Goal: Information Seeking & Learning: Learn about a topic

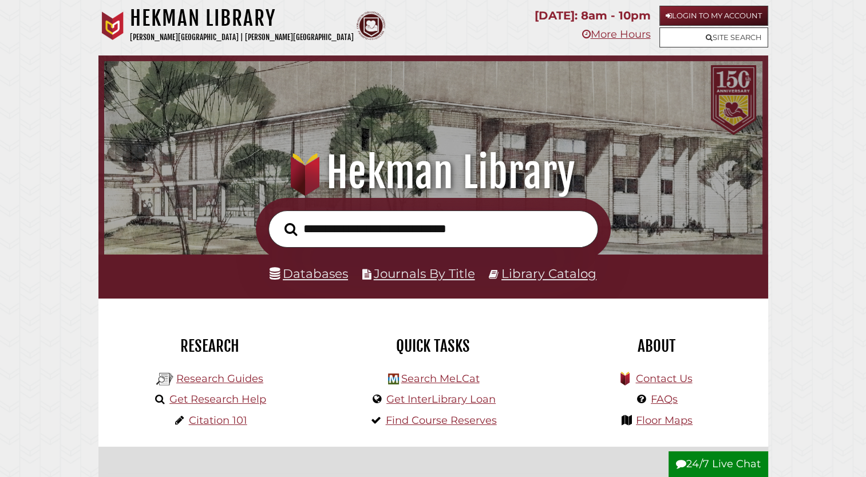
scroll to position [217, 652]
click at [311, 229] on input "text" at bounding box center [433, 229] width 330 height 37
type input "**********"
click at [279, 220] on button "Search" at bounding box center [291, 230] width 24 height 20
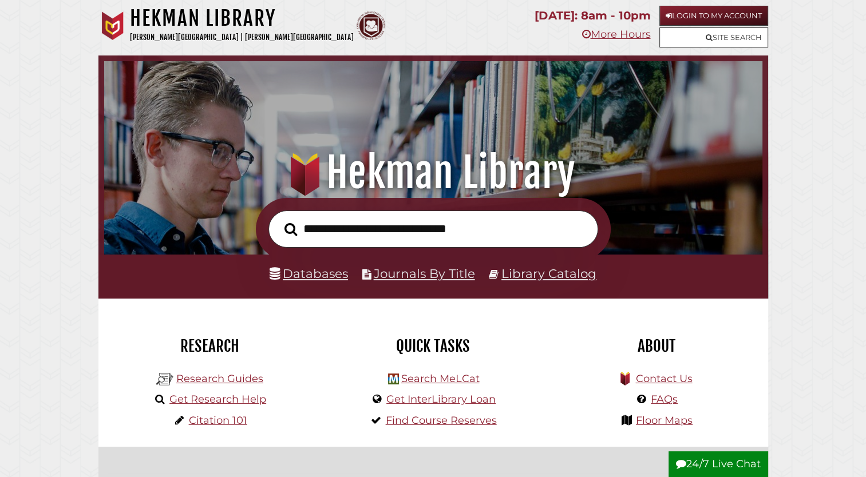
scroll to position [217, 652]
click at [208, 384] on link "Research Guides" at bounding box center [219, 378] width 87 height 13
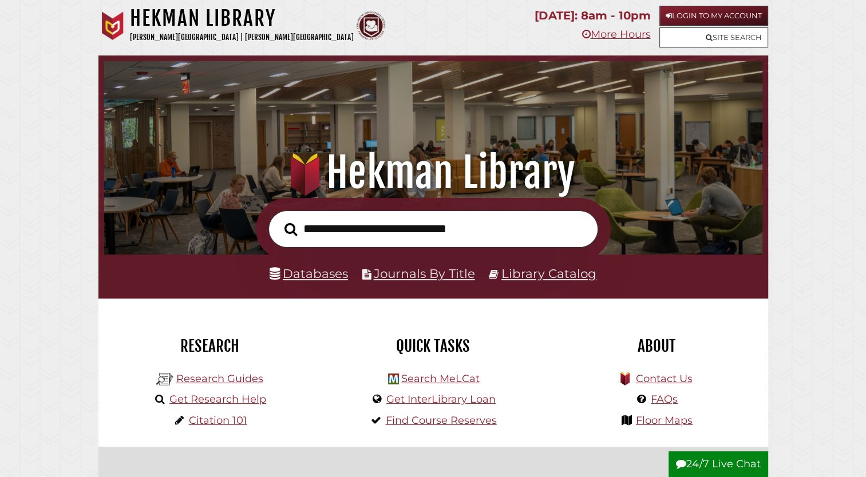
scroll to position [217, 652]
click at [320, 275] on link "Databases" at bounding box center [308, 273] width 78 height 15
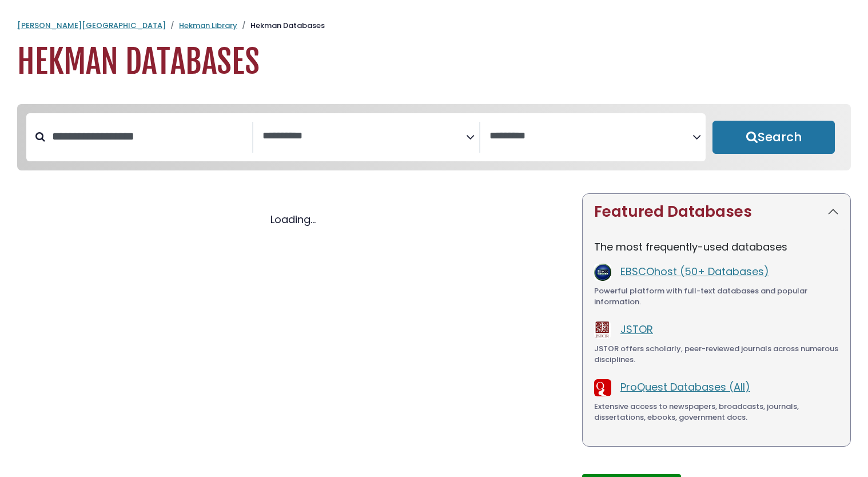
select select "Database Subject Filter"
select select "Database Vendors Filter"
select select "Database Subject Filter"
select select "Database Vendors Filter"
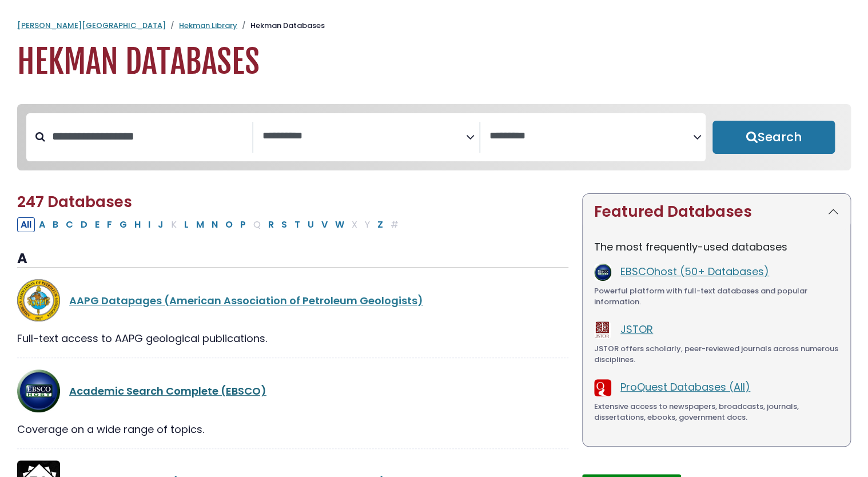
click at [195, 392] on link "Academic Search Complete (EBSCO)" at bounding box center [167, 391] width 197 height 14
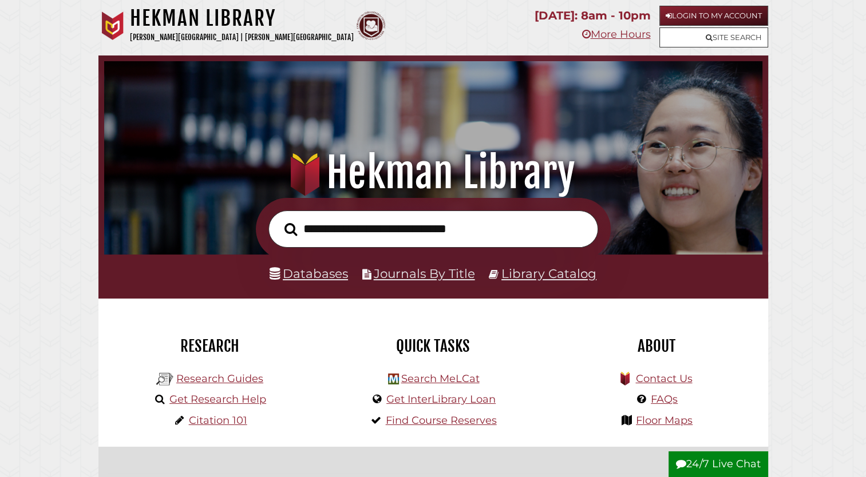
scroll to position [217, 652]
click at [323, 278] on link "Databases" at bounding box center [308, 273] width 78 height 15
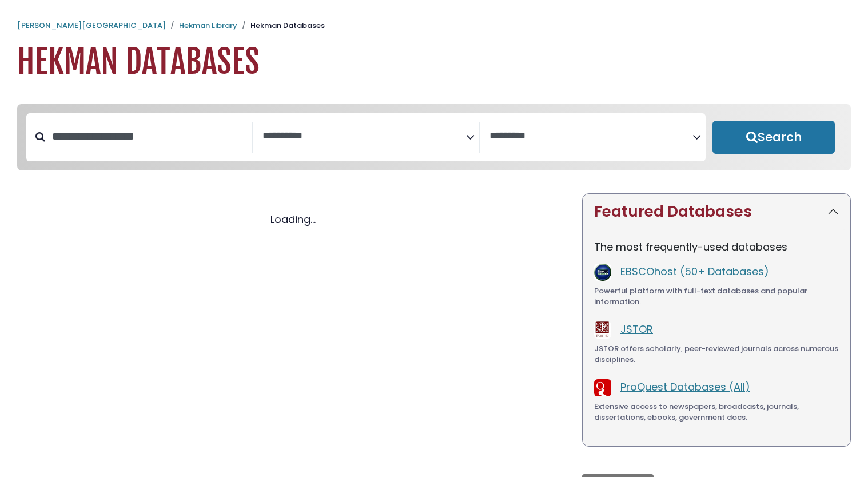
select select "Database Subject Filter"
select select "Database Vendors Filter"
select select "Database Subject Filter"
select select "Database Vendors Filter"
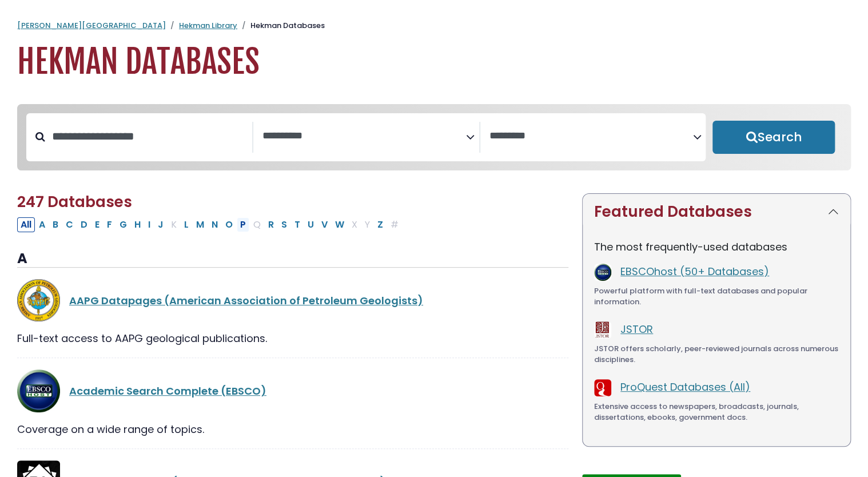
click at [238, 231] on button "P" at bounding box center [243, 224] width 13 height 15
select select "Database Subject Filter"
select select "Database Vendors Filter"
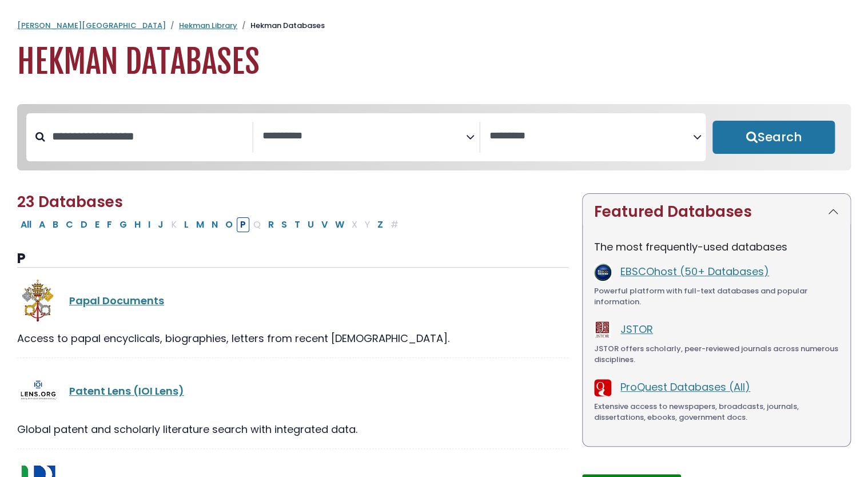
click at [238, 231] on button "P" at bounding box center [243, 224] width 13 height 15
select select "Database Subject Filter"
select select "Database Vendors Filter"
click at [238, 226] on button "P" at bounding box center [243, 224] width 13 height 15
select select "Database Subject Filter"
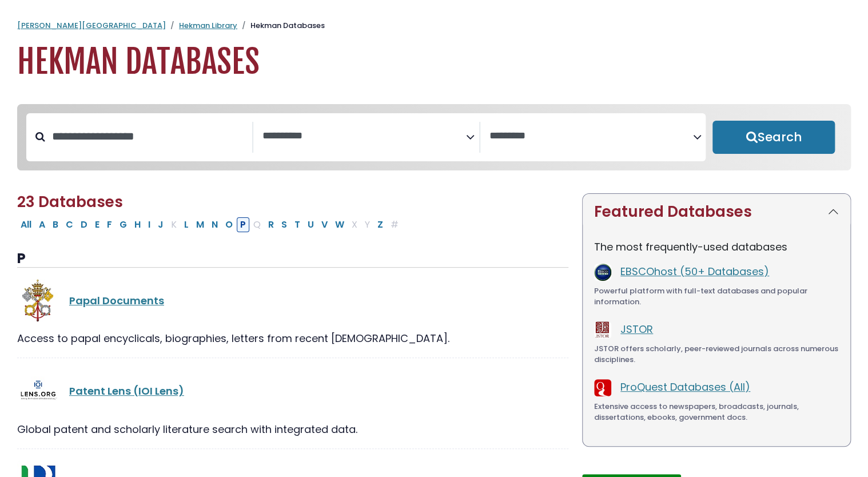
select select "Database Vendors Filter"
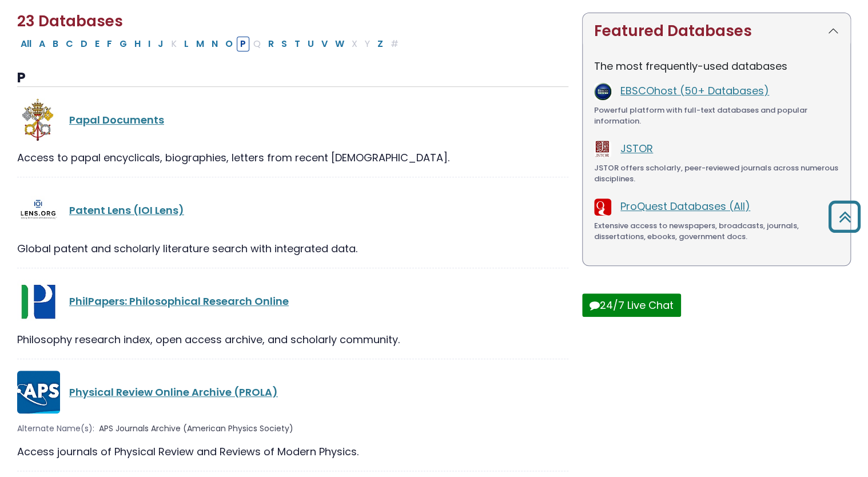
scroll to position [183, 0]
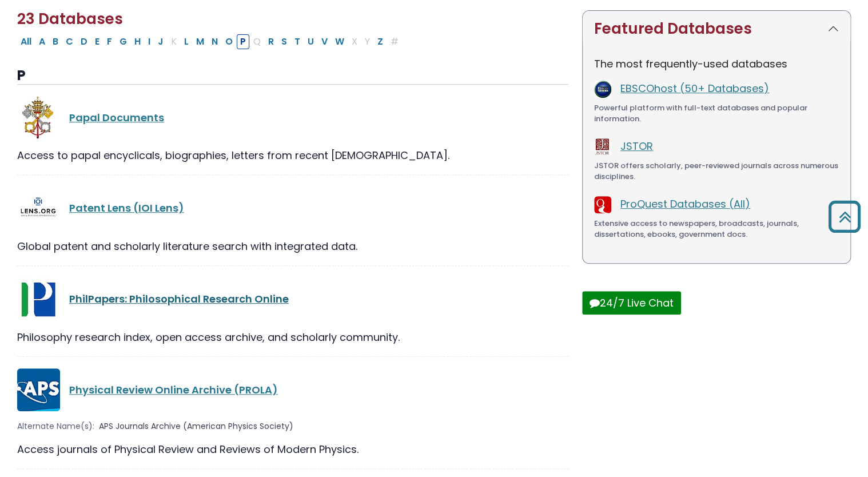
click at [176, 303] on link "PhilPapers: Philosophical Research Online" at bounding box center [179, 299] width 220 height 14
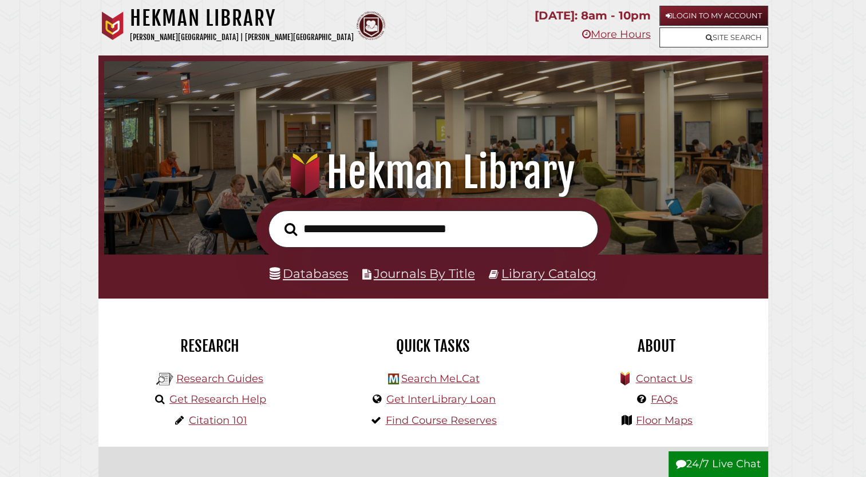
scroll to position [217, 652]
click at [430, 277] on link "Journals By Title" at bounding box center [424, 273] width 101 height 15
type input "**********"
click at [279, 220] on button "Search" at bounding box center [291, 230] width 24 height 20
